Goal: Task Accomplishment & Management: Manage account settings

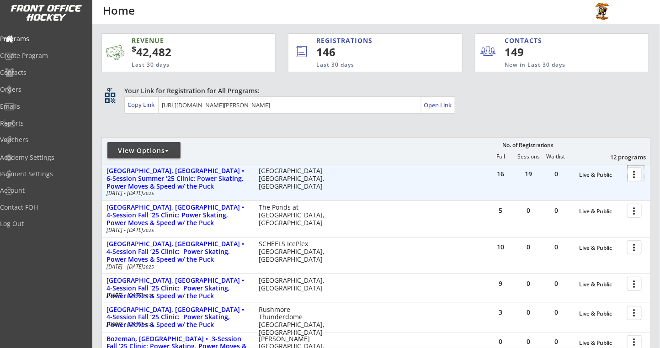
click at [632, 172] on div at bounding box center [636, 174] width 16 height 16
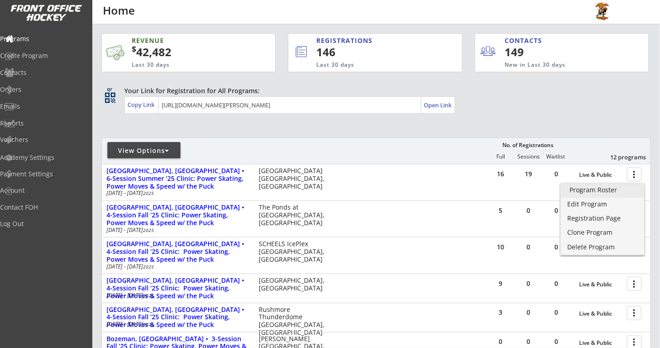
click at [590, 191] on div "Program Roster" at bounding box center [602, 190] width 65 height 6
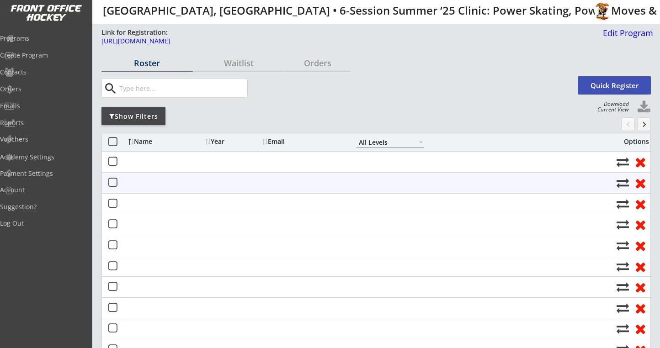
select select ""All Levels""
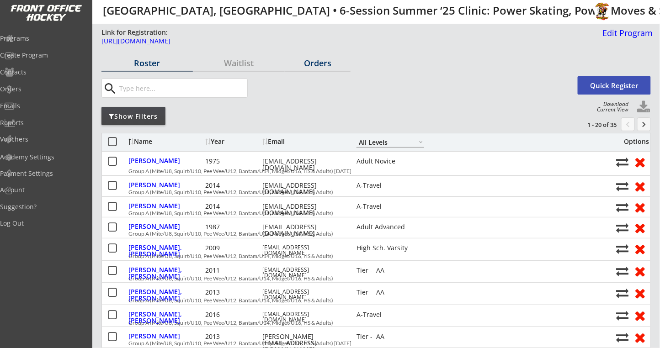
click at [318, 69] on div "Orders" at bounding box center [317, 64] width 65 height 16
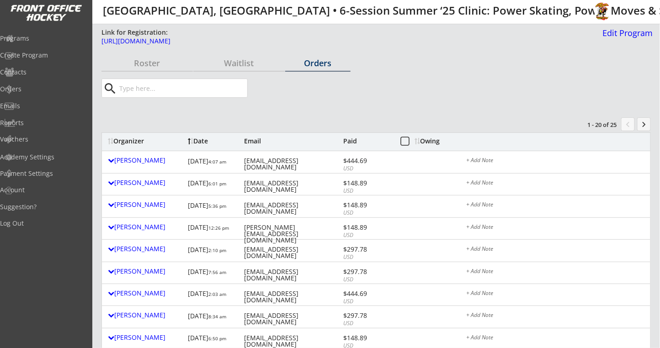
click at [439, 144] on div "Owing" at bounding box center [432, 141] width 35 height 6
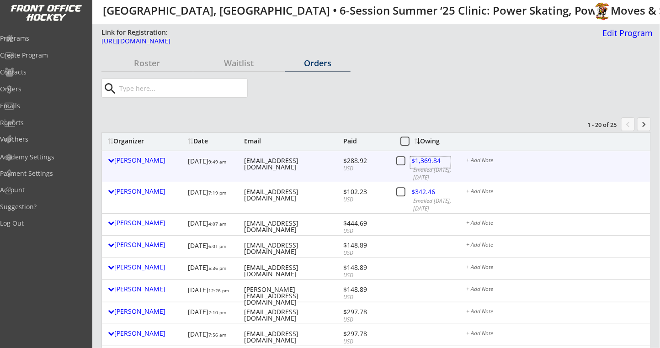
click at [428, 157] on div at bounding box center [430, 162] width 40 height 11
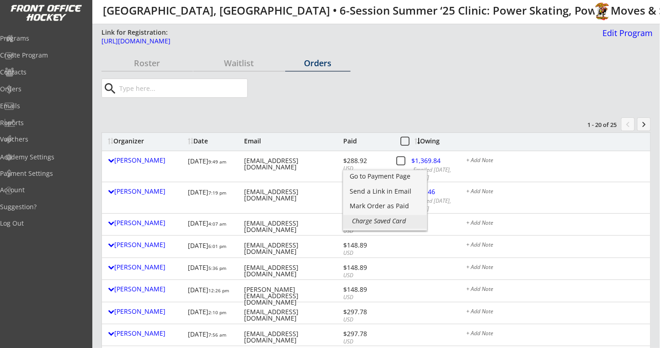
click at [390, 224] on div "Charge Saved Card" at bounding box center [384, 221] width 65 height 6
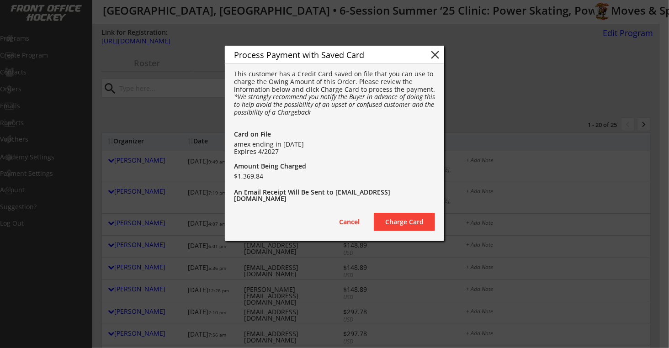
click at [395, 224] on button "Charge Card" at bounding box center [404, 222] width 61 height 18
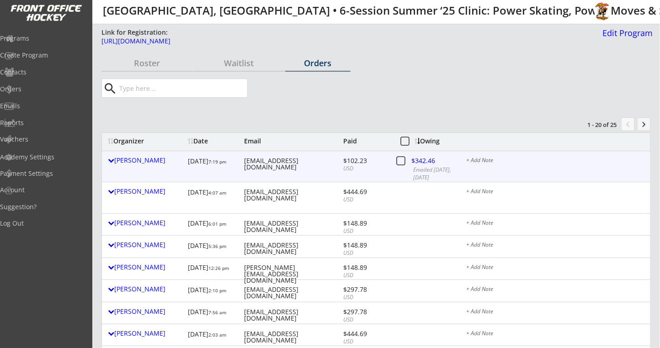
click at [419, 161] on div at bounding box center [430, 162] width 40 height 11
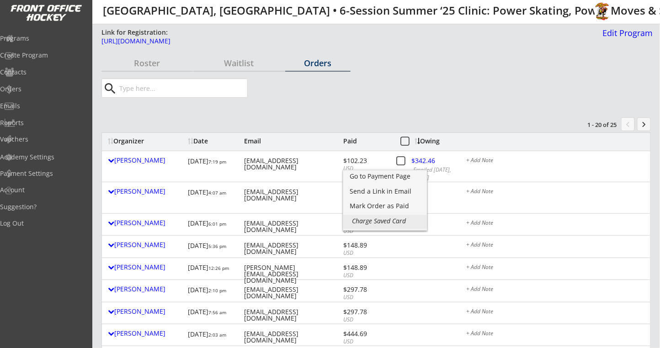
click at [359, 218] on div "Charge Saved Card" at bounding box center [384, 221] width 65 height 6
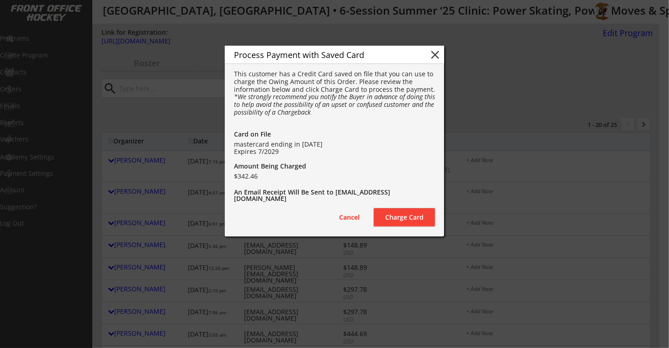
click at [404, 216] on button "Charge Card" at bounding box center [404, 217] width 61 height 18
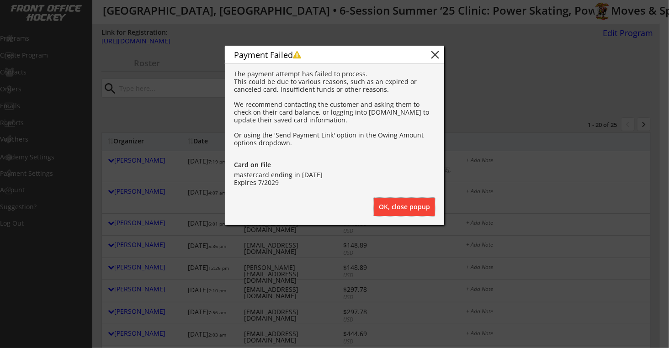
click at [399, 210] on button "OK, close popup" at bounding box center [404, 207] width 61 height 18
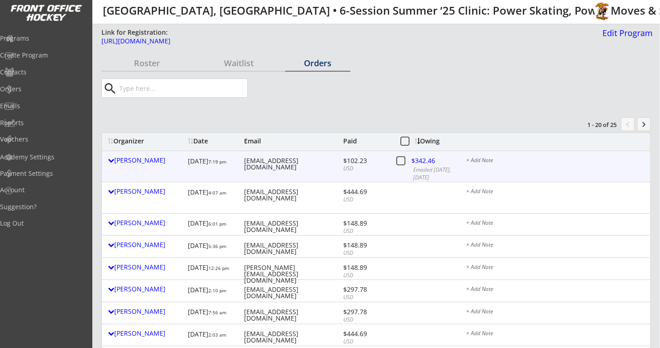
click at [496, 157] on div "[PERSON_NAME] [DATE] 7:19 pm [EMAIL_ADDRESS][DOMAIN_NAME] $102.23 USD $342.46 E…" at bounding box center [376, 166] width 548 height 31
click at [477, 159] on div "+ Add Note" at bounding box center [555, 161] width 178 height 7
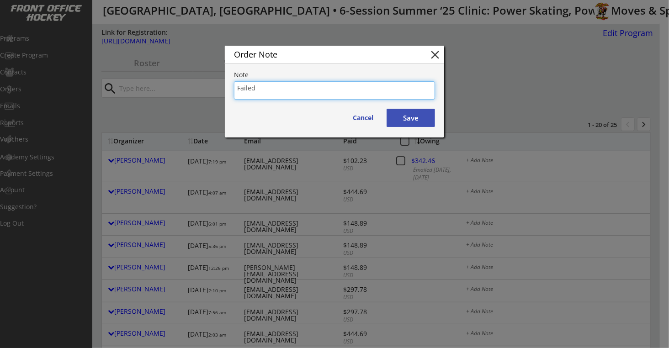
type textarea "Failed"
click at [411, 113] on button "Save" at bounding box center [411, 118] width 48 height 18
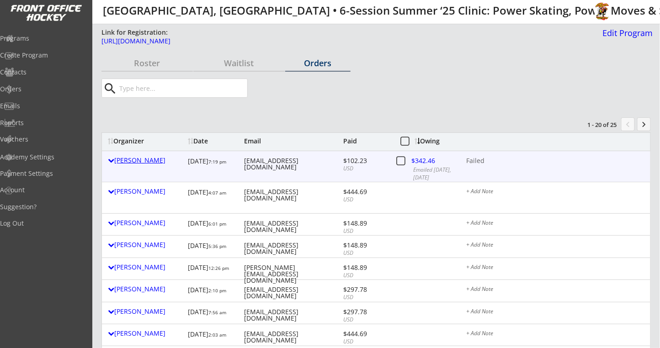
click at [118, 157] on div "[PERSON_NAME]" at bounding box center [145, 160] width 75 height 6
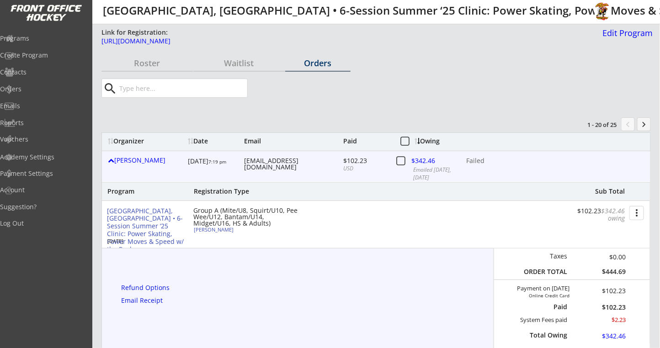
click at [221, 230] on div "[PERSON_NAME]" at bounding box center [245, 229] width 102 height 5
select select ""A-Travel""
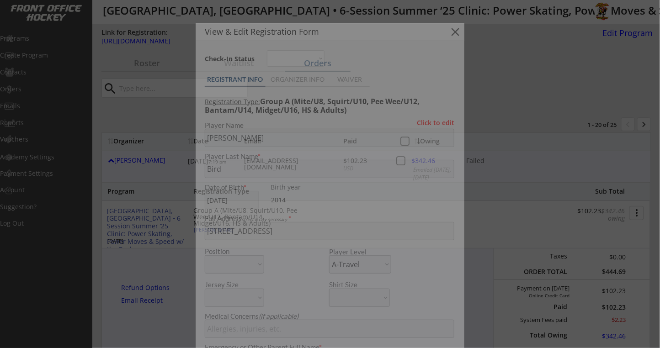
type input "[DEMOGRAPHIC_DATA]"
type input "First time"
type input "11"
type input "Pee Wee"
type input "[US_STATE] Titans"
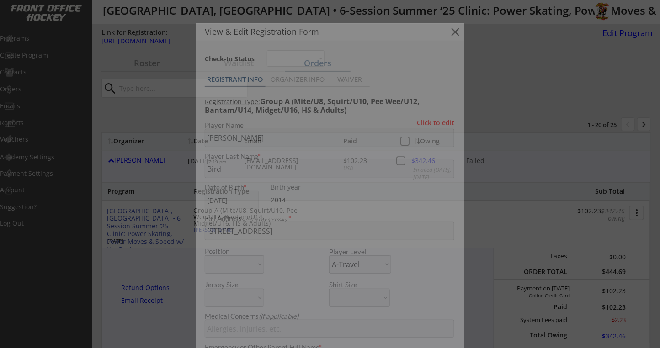
type input "[PERSON_NAME]"
type input "Yes, contact me and/or email me a pdf to help promote"
select select ""First time""
select select ""Pee Wee""
select select ""Yes, contact me and/or email me a pdf to help promote""
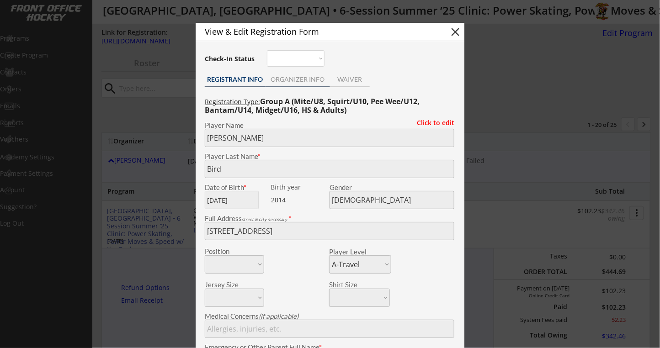
click at [301, 79] on div "ORGANIZER INFO" at bounding box center [297, 79] width 64 height 6
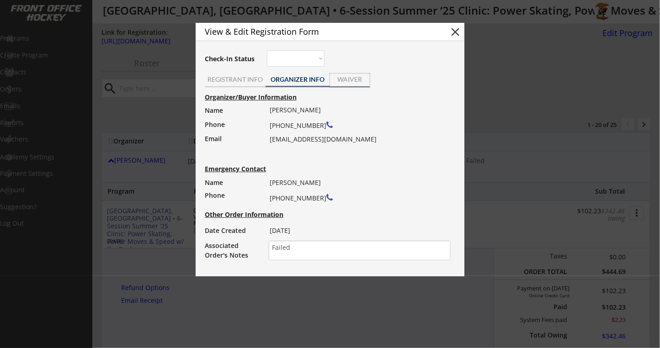
click at [343, 84] on div "WAIVER" at bounding box center [350, 81] width 40 height 14
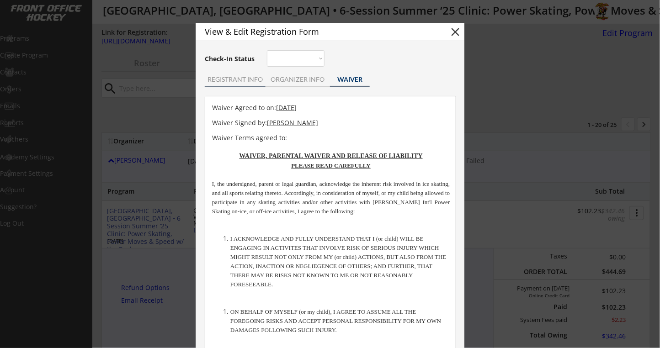
click at [249, 80] on div "REGISTRANT INFO" at bounding box center [235, 79] width 61 height 6
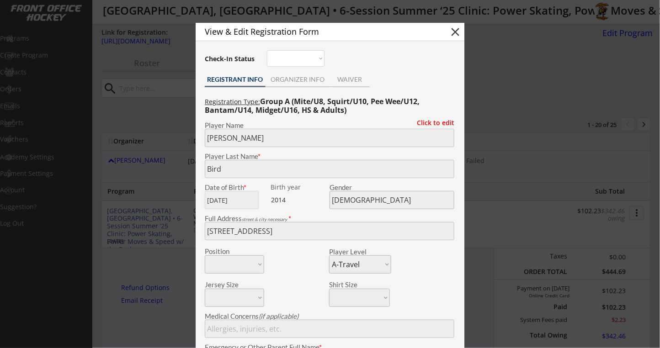
click at [454, 33] on button "close" at bounding box center [455, 32] width 14 height 14
select select ""PLACEHOLDER_1427118222253""
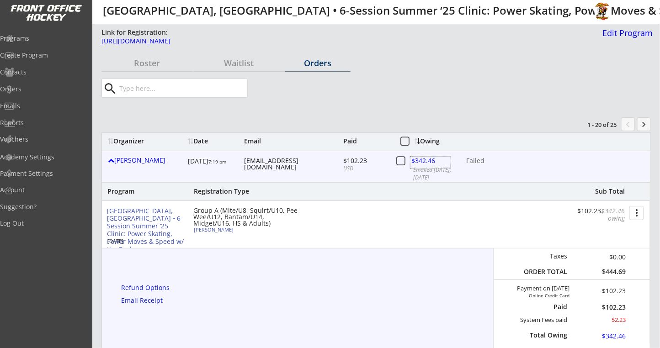
click at [433, 159] on div at bounding box center [430, 162] width 40 height 11
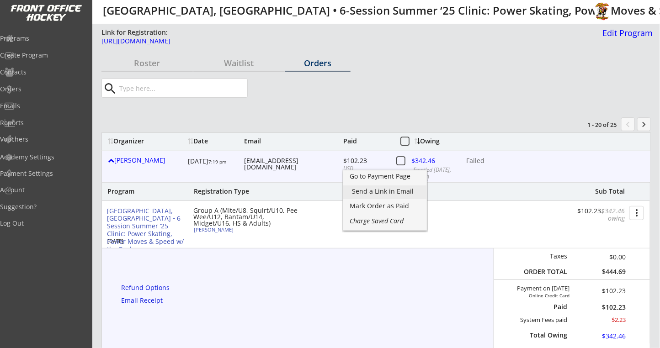
click at [363, 190] on div "Send a Link in Email" at bounding box center [384, 191] width 65 height 6
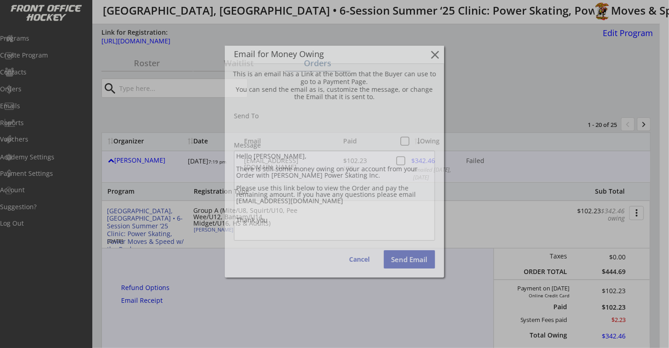
type input "[EMAIL_ADDRESS][DOMAIN_NAME]"
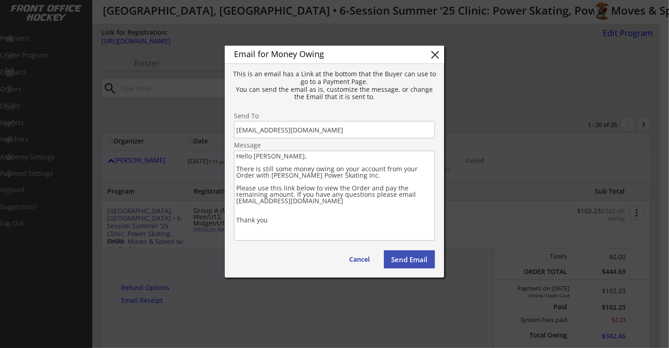
click at [434, 53] on button "close" at bounding box center [435, 55] width 14 height 14
type textarea "Hello , There is still some money owing on your account from your Order with . …"
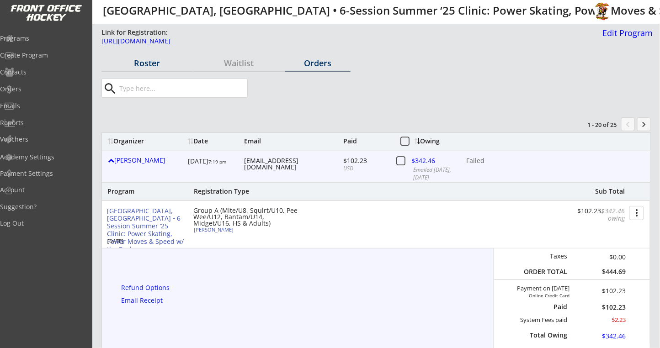
click at [153, 66] on div "Roster" at bounding box center [146, 63] width 91 height 8
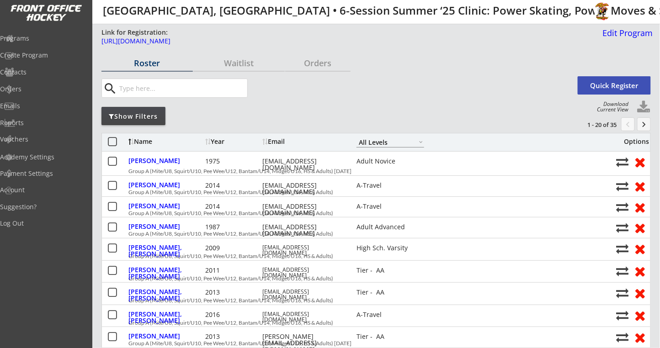
click at [643, 104] on button at bounding box center [644, 108] width 14 height 14
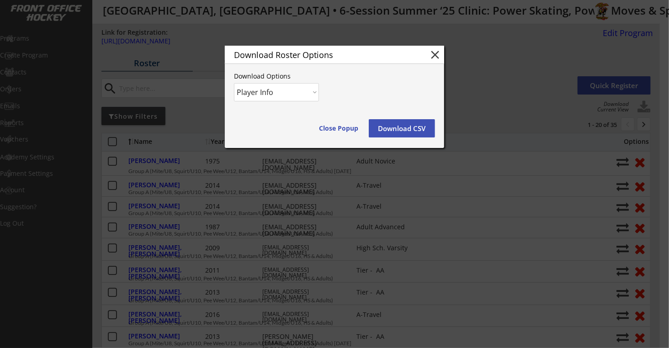
click at [317, 93] on select "Player Info Player and Order Info" at bounding box center [276, 92] width 85 height 18
select select ""Player and Order Info""
click at [234, 83] on select "Player Info Player and Order Info" at bounding box center [276, 92] width 85 height 18
click at [406, 127] on button "Download CSV" at bounding box center [402, 128] width 66 height 18
